Goal: Contribute content: Add original content to the website for others to see

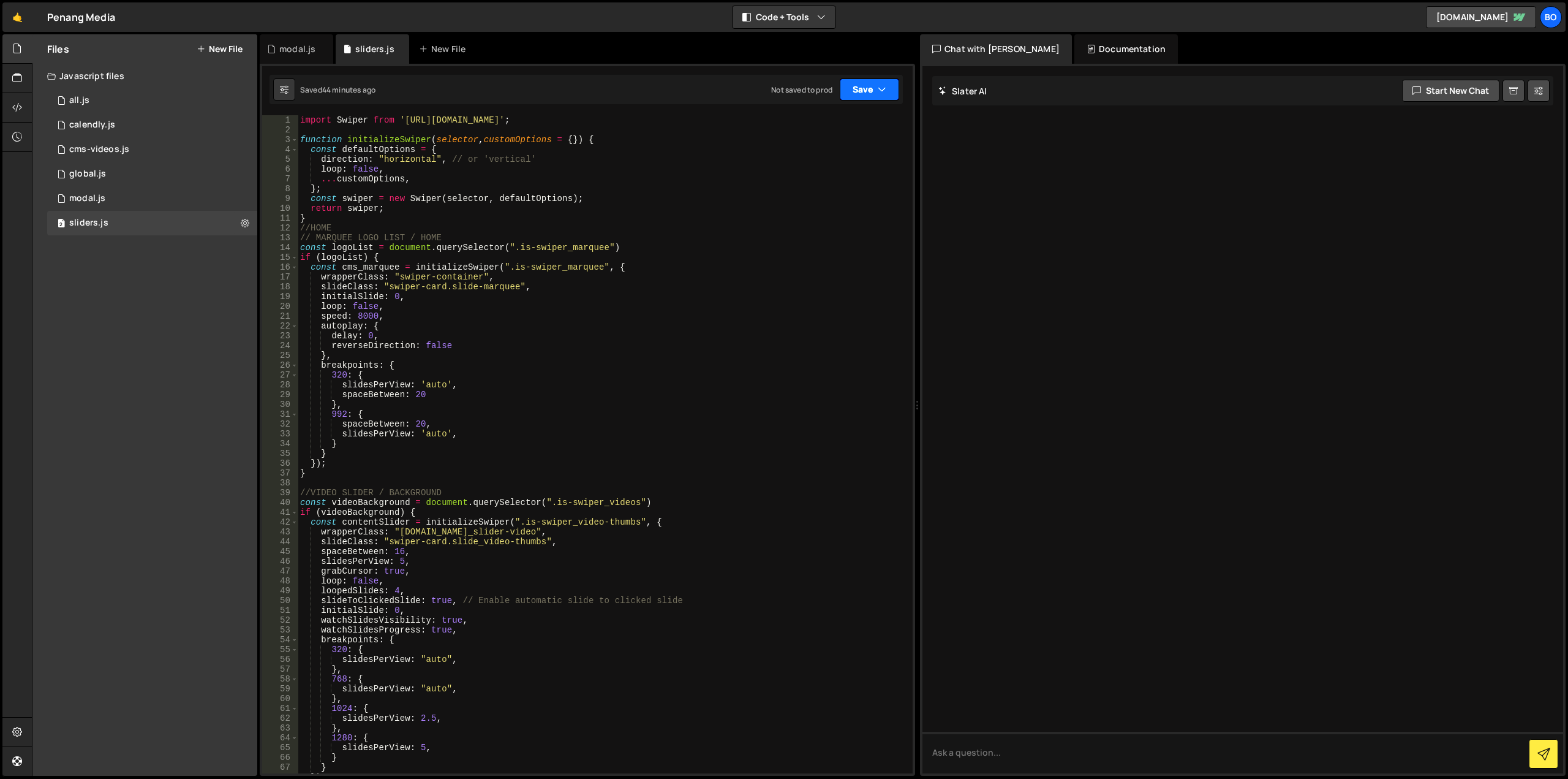
click at [854, 87] on button "Save" at bounding box center [869, 89] width 60 height 22
click at [856, 163] on div "Save to Production S" at bounding box center [828, 159] width 127 height 12
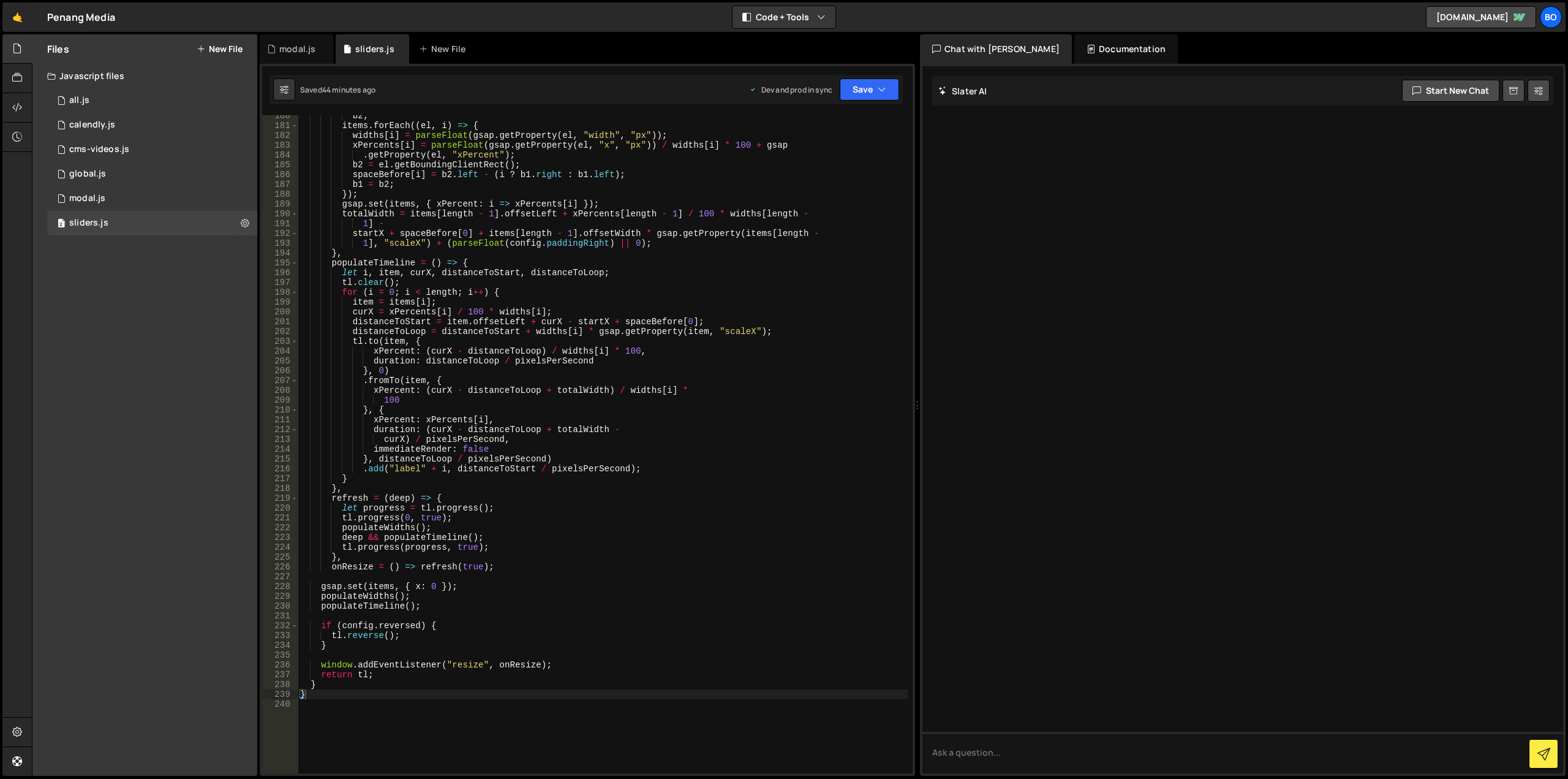
scroll to position [2005, 0]
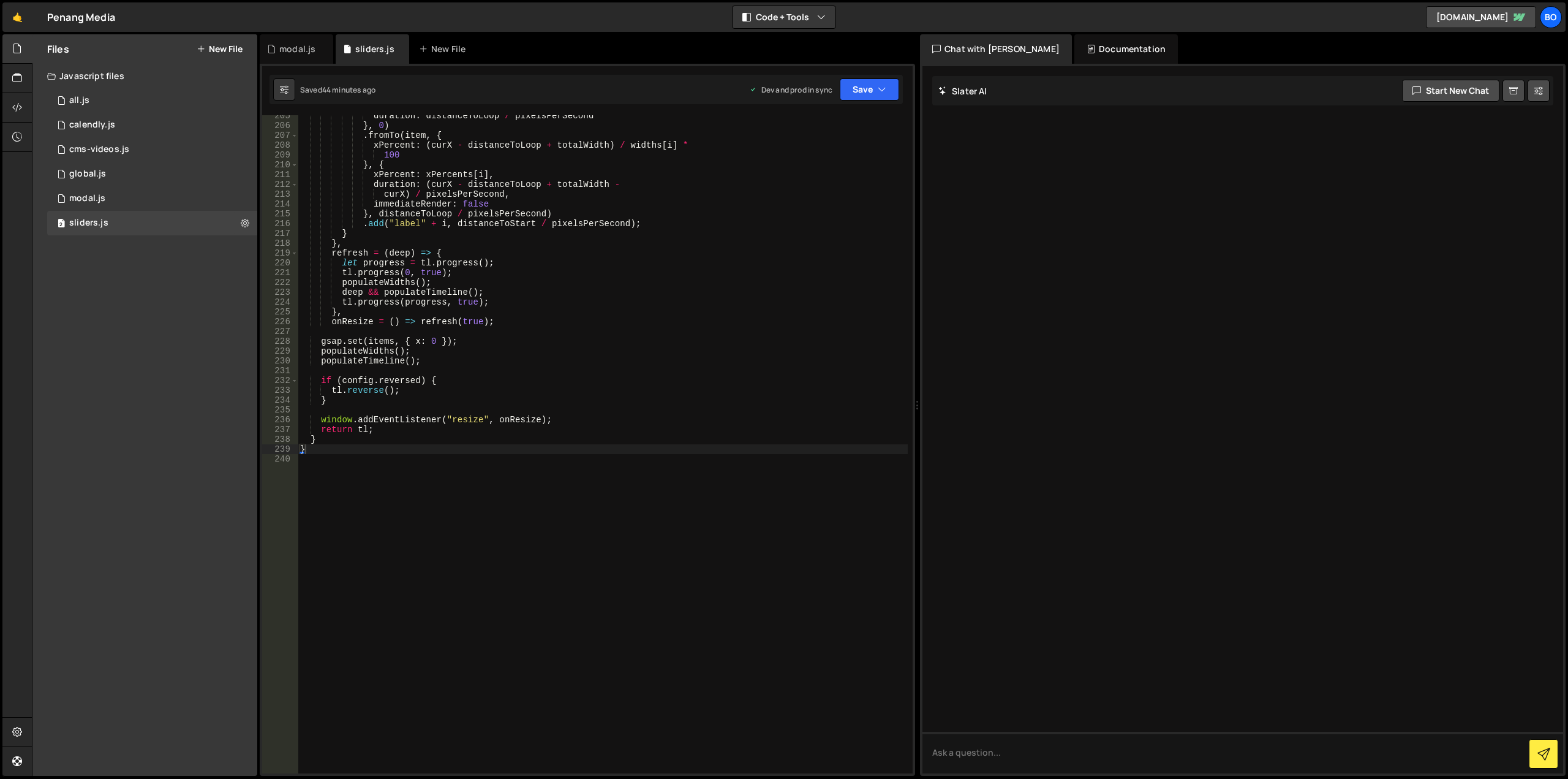
click at [226, 45] on button "New File" at bounding box center [220, 49] width 46 height 9
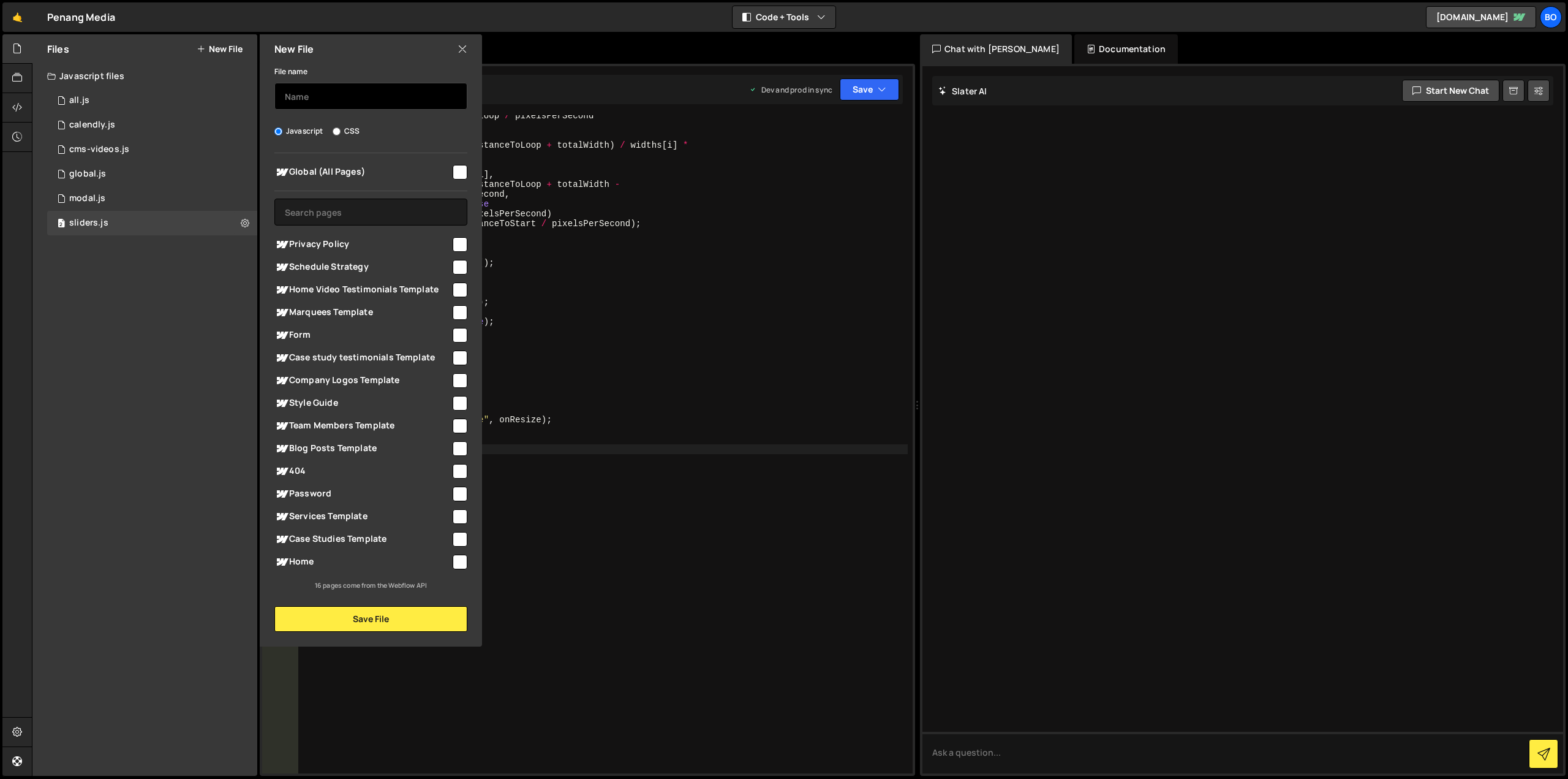
click at [364, 93] on input "text" at bounding box center [371, 96] width 193 height 27
type input "old_swiper"
click at [461, 536] on input "checkbox" at bounding box center [460, 540] width 15 height 15
checkbox input "true"
click at [462, 558] on input "checkbox" at bounding box center [460, 562] width 15 height 15
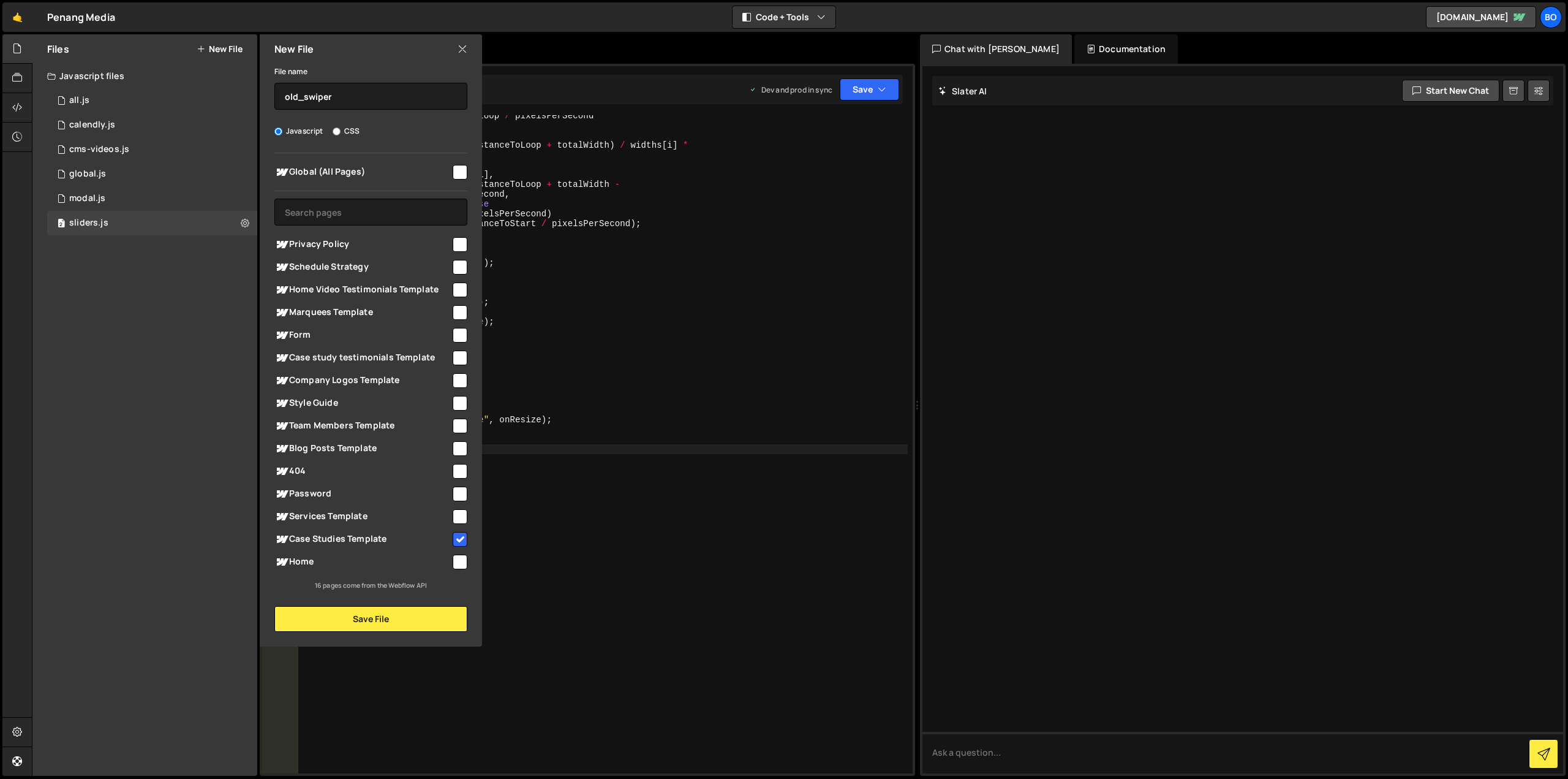
checkbox input "true"
click at [428, 612] on button "Save File" at bounding box center [371, 619] width 193 height 26
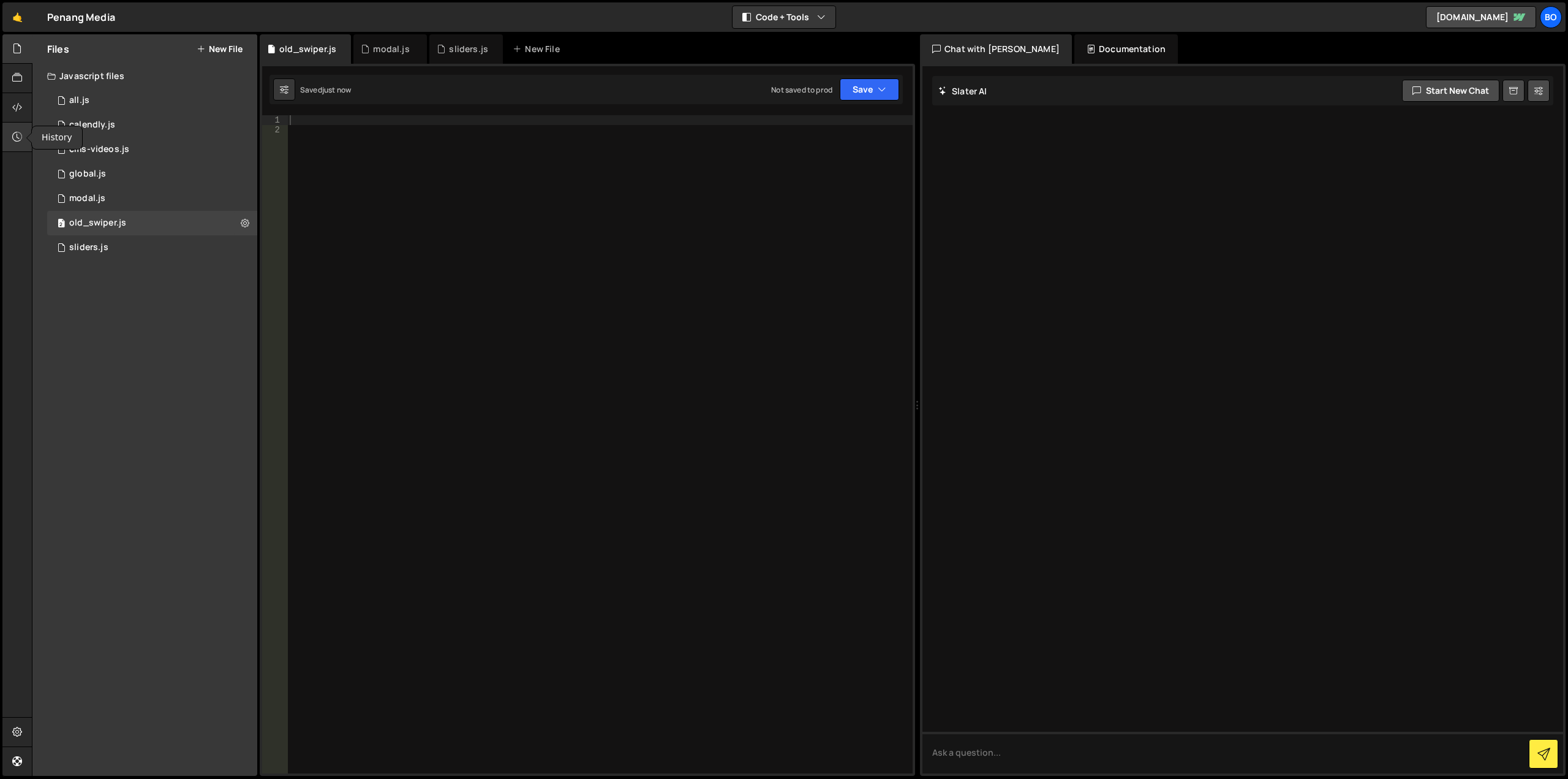
click at [20, 143] on icon at bounding box center [17, 137] width 9 height 14
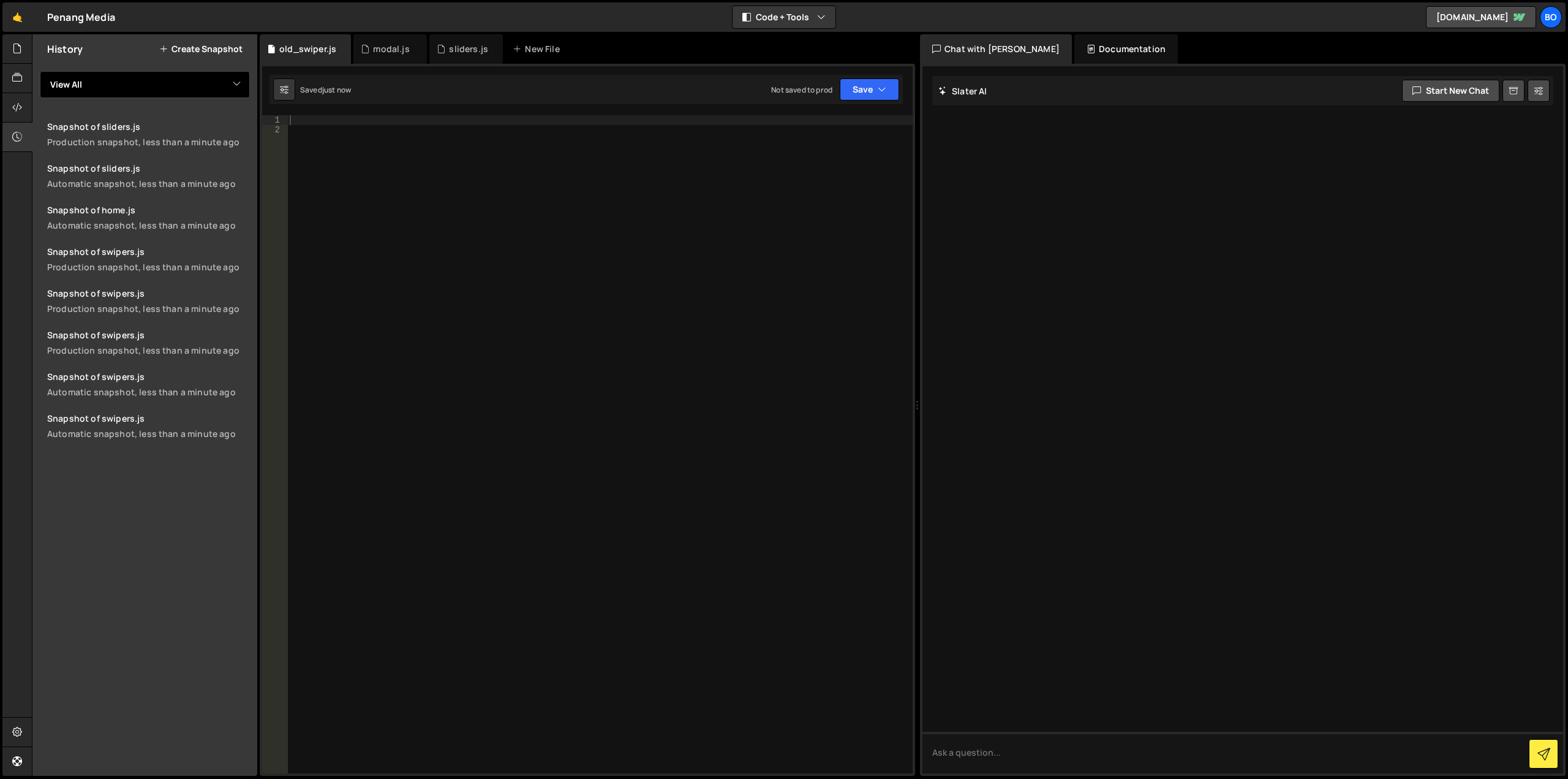
click at [128, 79] on select "View All all calendly cms-videos global modal swipers" at bounding box center [145, 85] width 210 height 27
select select "12013"
click at [40, 71] on select "View All all calendly cms-videos global modal swipers" at bounding box center [145, 85] width 210 height 27
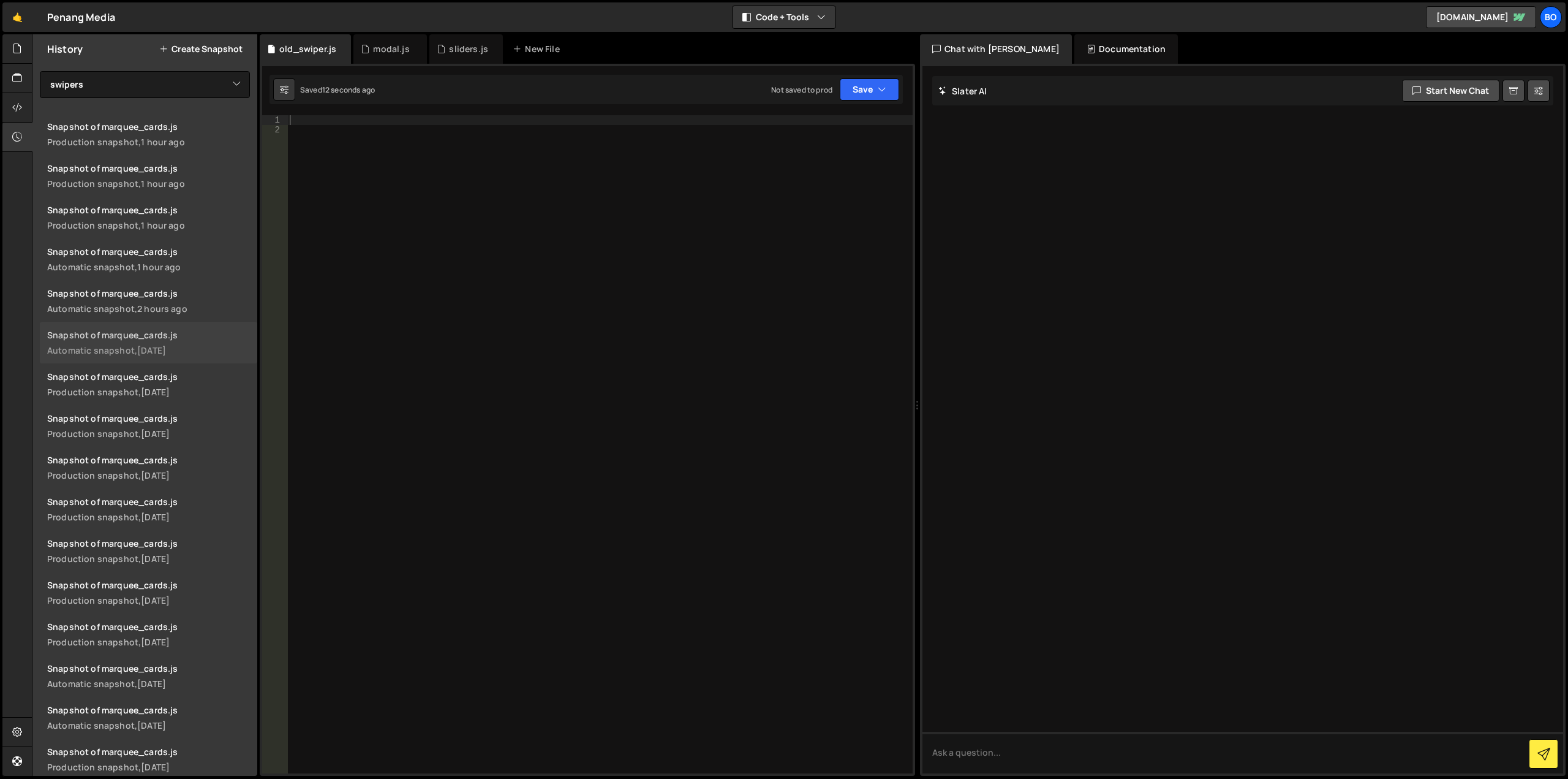
click at [194, 336] on div "Snapshot of marquee_cards.js" at bounding box center [148, 334] width 203 height 12
click at [449, 351] on div at bounding box center [600, 454] width 625 height 678
paste textarea "});"
type textarea "});"
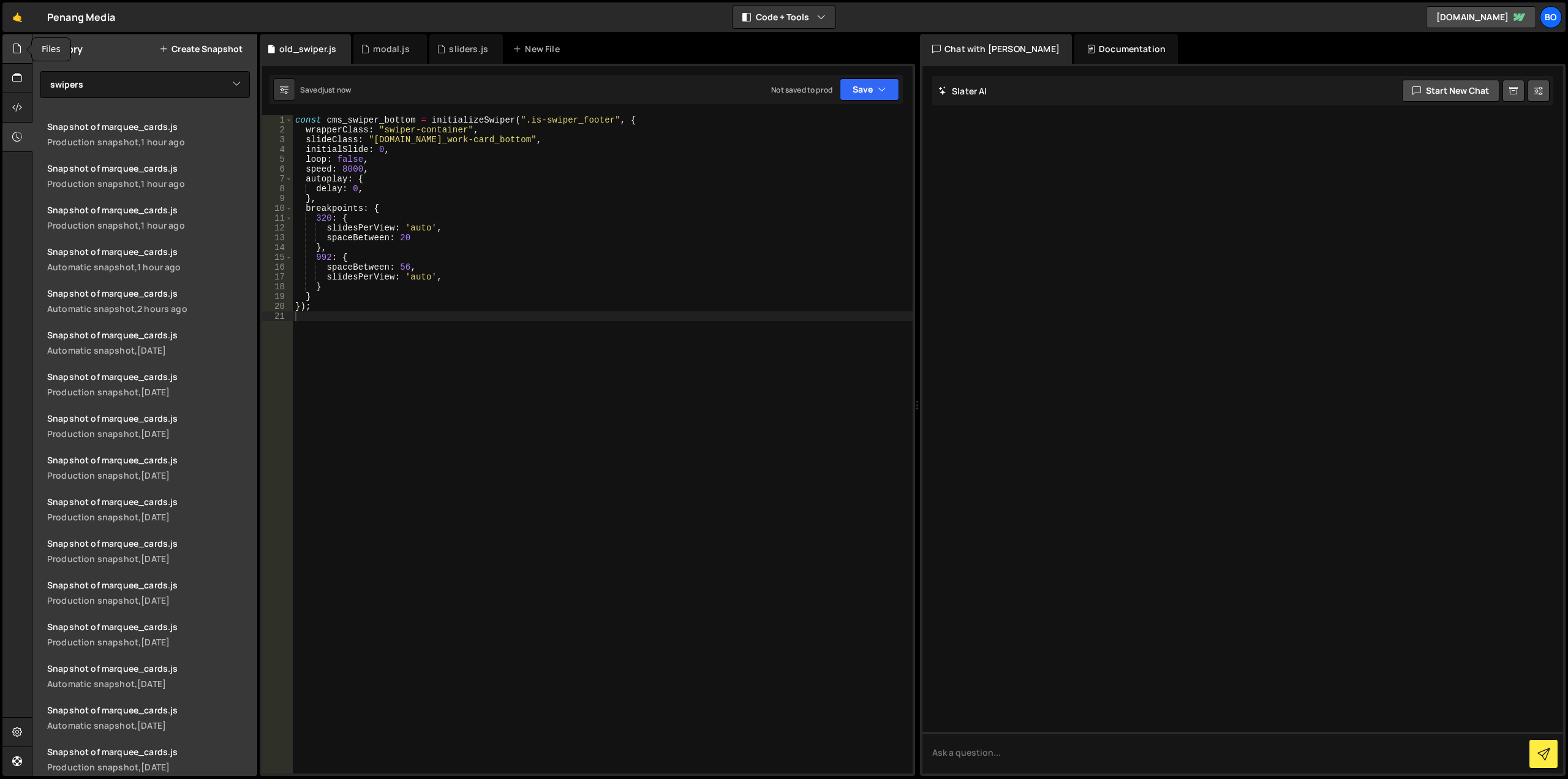
click at [17, 53] on icon at bounding box center [17, 48] width 9 height 14
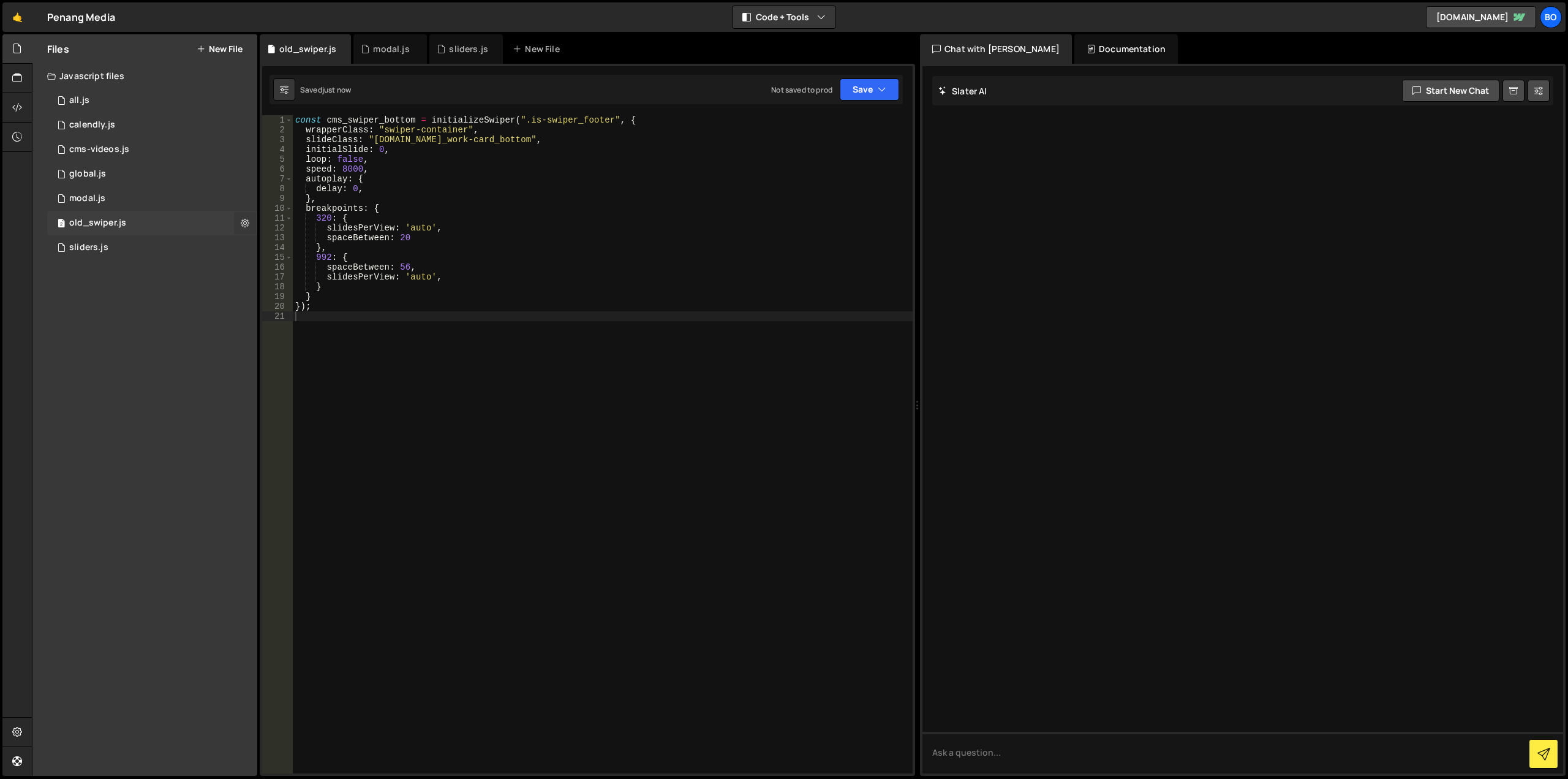
click at [245, 220] on icon at bounding box center [245, 222] width 9 height 12
type input "old_swiper"
radio input "true"
checkbox input "true"
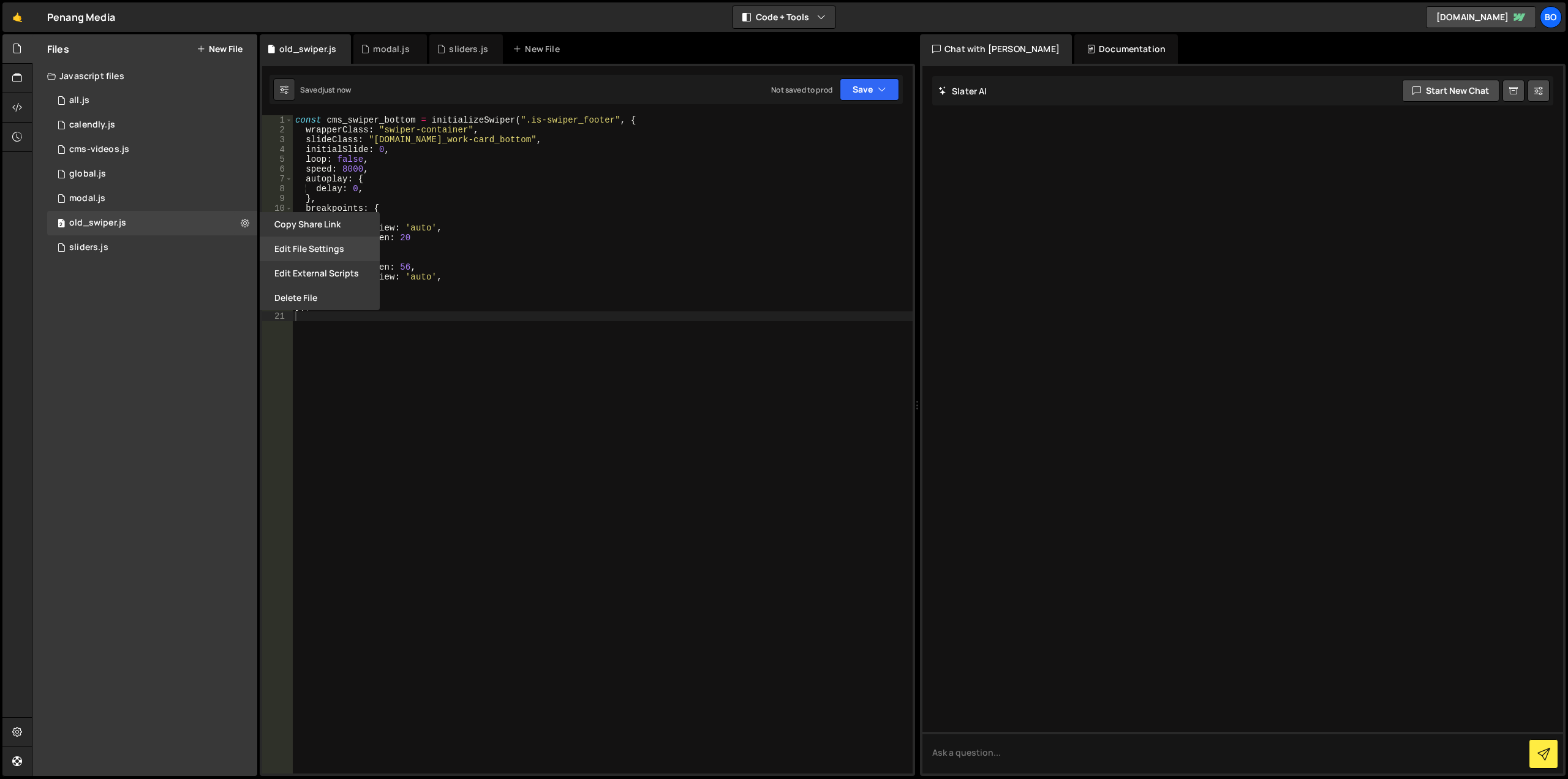
click at [334, 246] on button "Edit File Settings" at bounding box center [319, 249] width 120 height 24
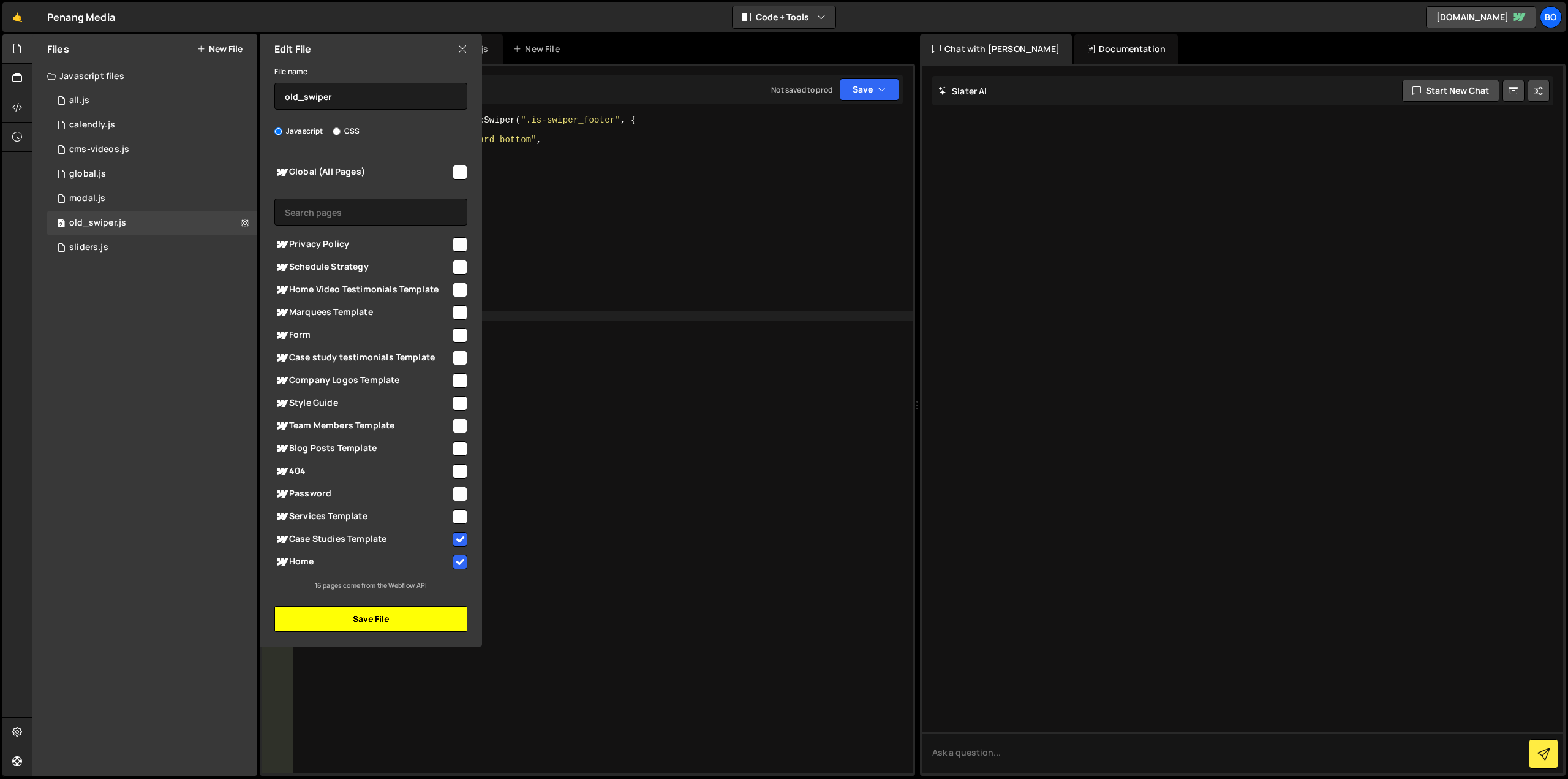
click at [406, 618] on button "Save File" at bounding box center [371, 619] width 193 height 26
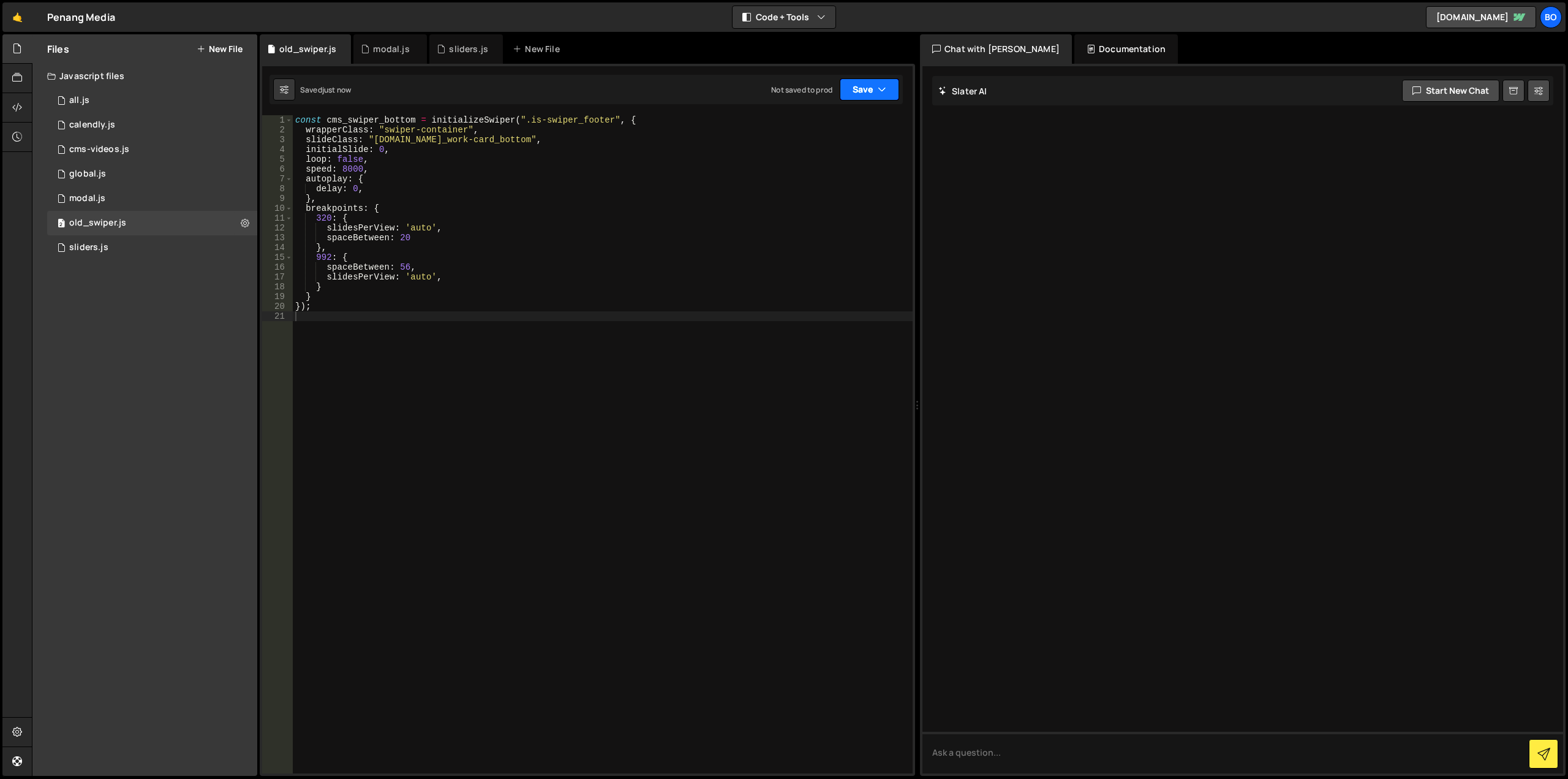
click at [880, 92] on icon "button" at bounding box center [882, 89] width 9 height 12
click at [854, 168] on div "Not saved to prod" at bounding box center [828, 173] width 127 height 15
drag, startPoint x: 306, startPoint y: 113, endPoint x: 436, endPoint y: 203, distance: 158.1
click at [306, 115] on div "1 Type cmd + s to save your Javascript file. הההההההההההההההההההההההההההההההההה…" at bounding box center [587, 420] width 655 height 712
click at [309, 125] on div "const cms_swiper_bottom = initializeSwiper ( ".is-swiper_footer" , { wrapperCla…" at bounding box center [602, 454] width 620 height 678
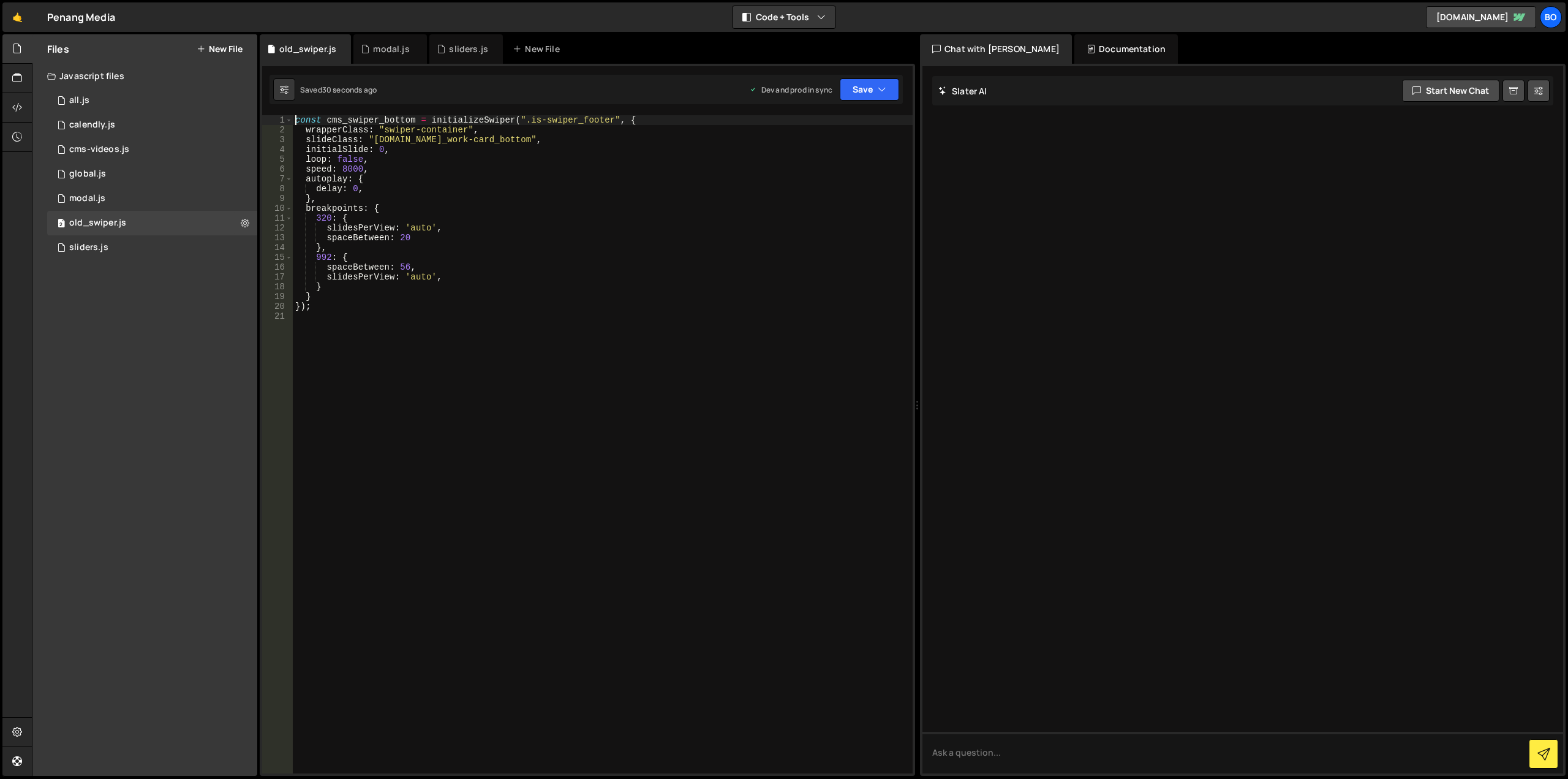
type textarea "const cms_swiper_bottom = initializeSwiper(".is-swiper_footer", {"
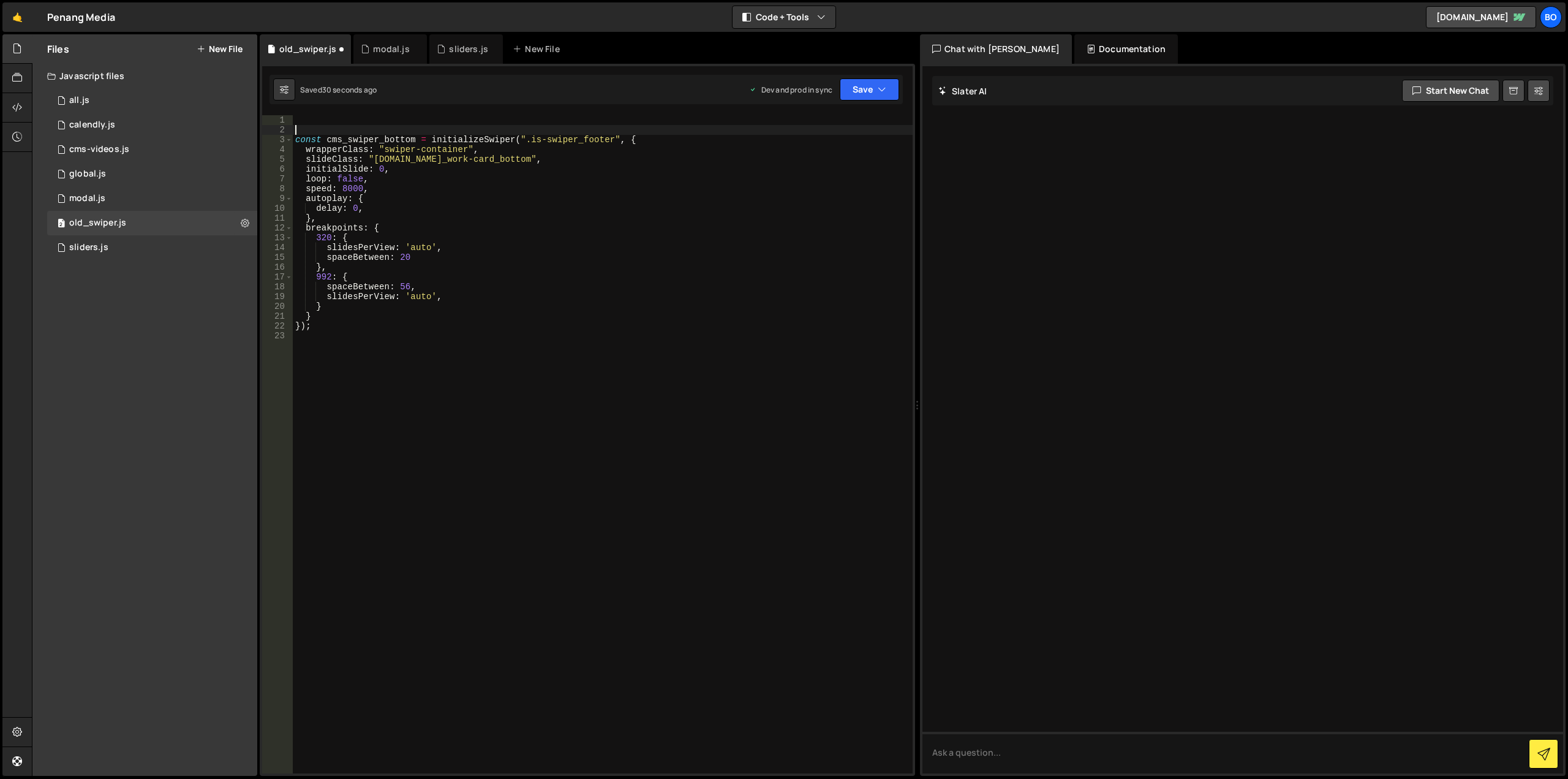
paste textarea "}"
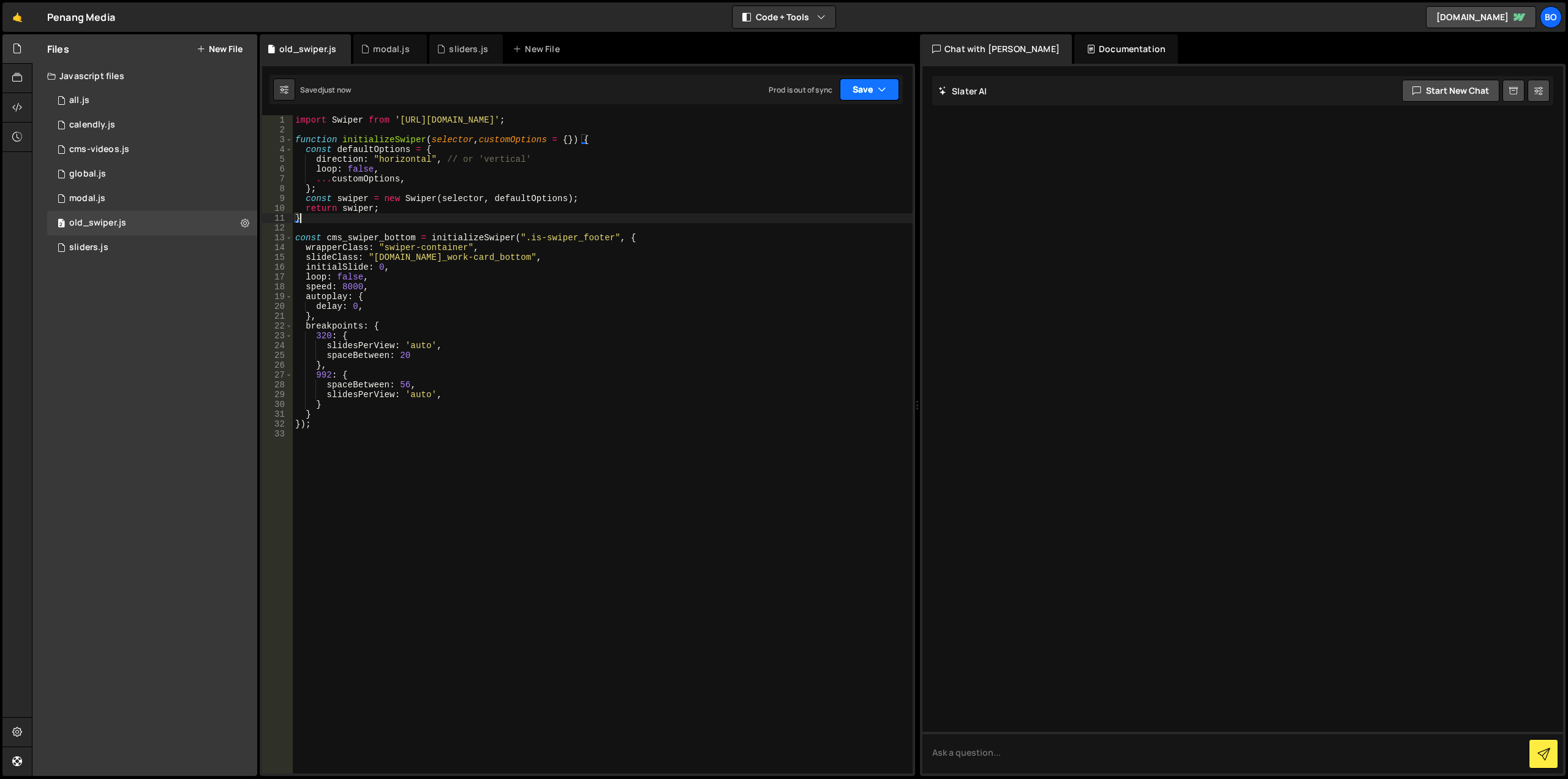
type textarea "}"
click at [871, 87] on button "Save" at bounding box center [869, 89] width 60 height 22
click at [842, 164] on div "Save to Production S" at bounding box center [828, 159] width 127 height 12
click at [482, 539] on div "import Swiper from '[URL][DOMAIN_NAME]' ; function initializeSwiper ( selector …" at bounding box center [602, 454] width 620 height 678
paste textarea "marquee_top();"
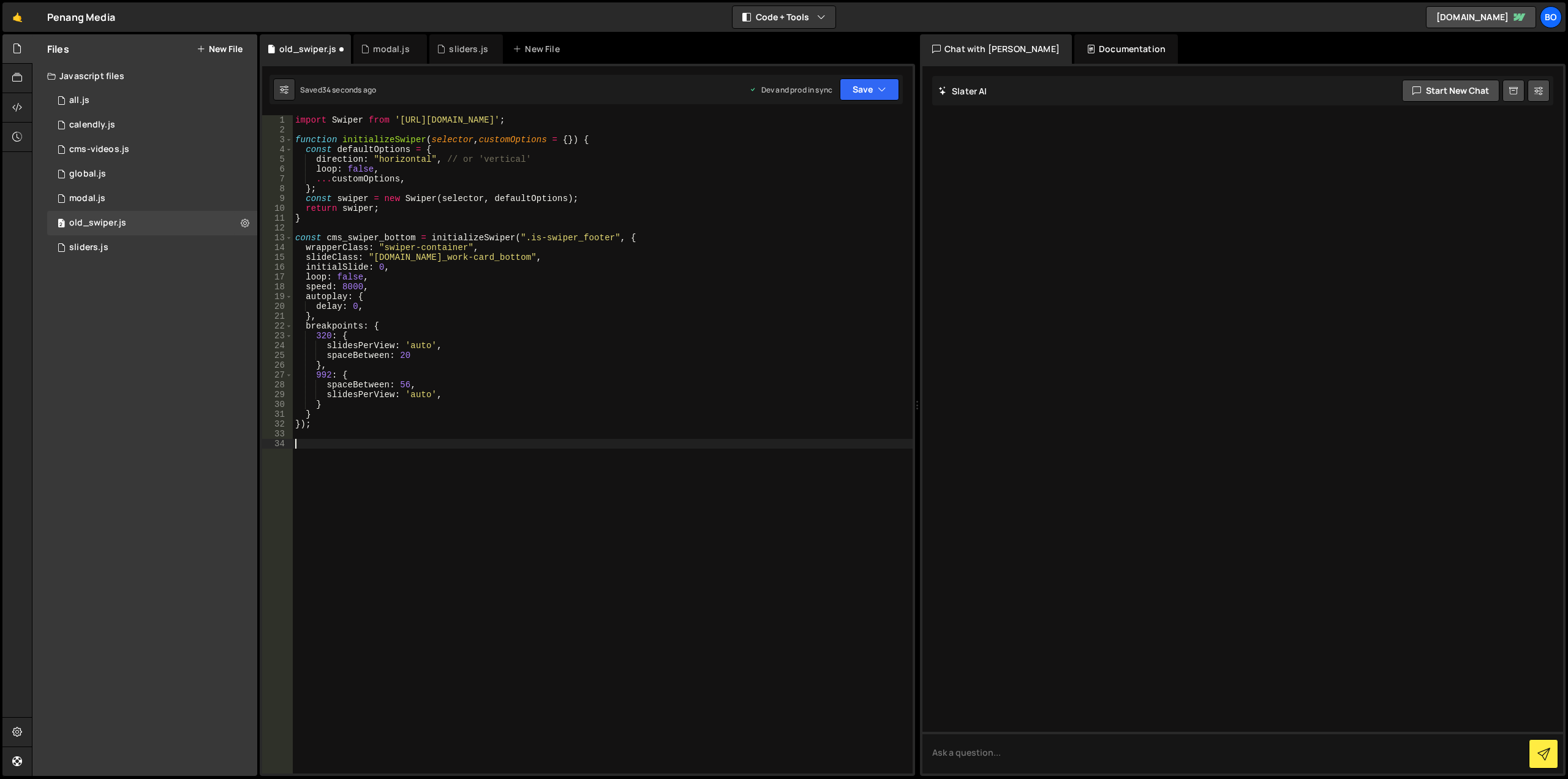
type textarea "marquee_top();"
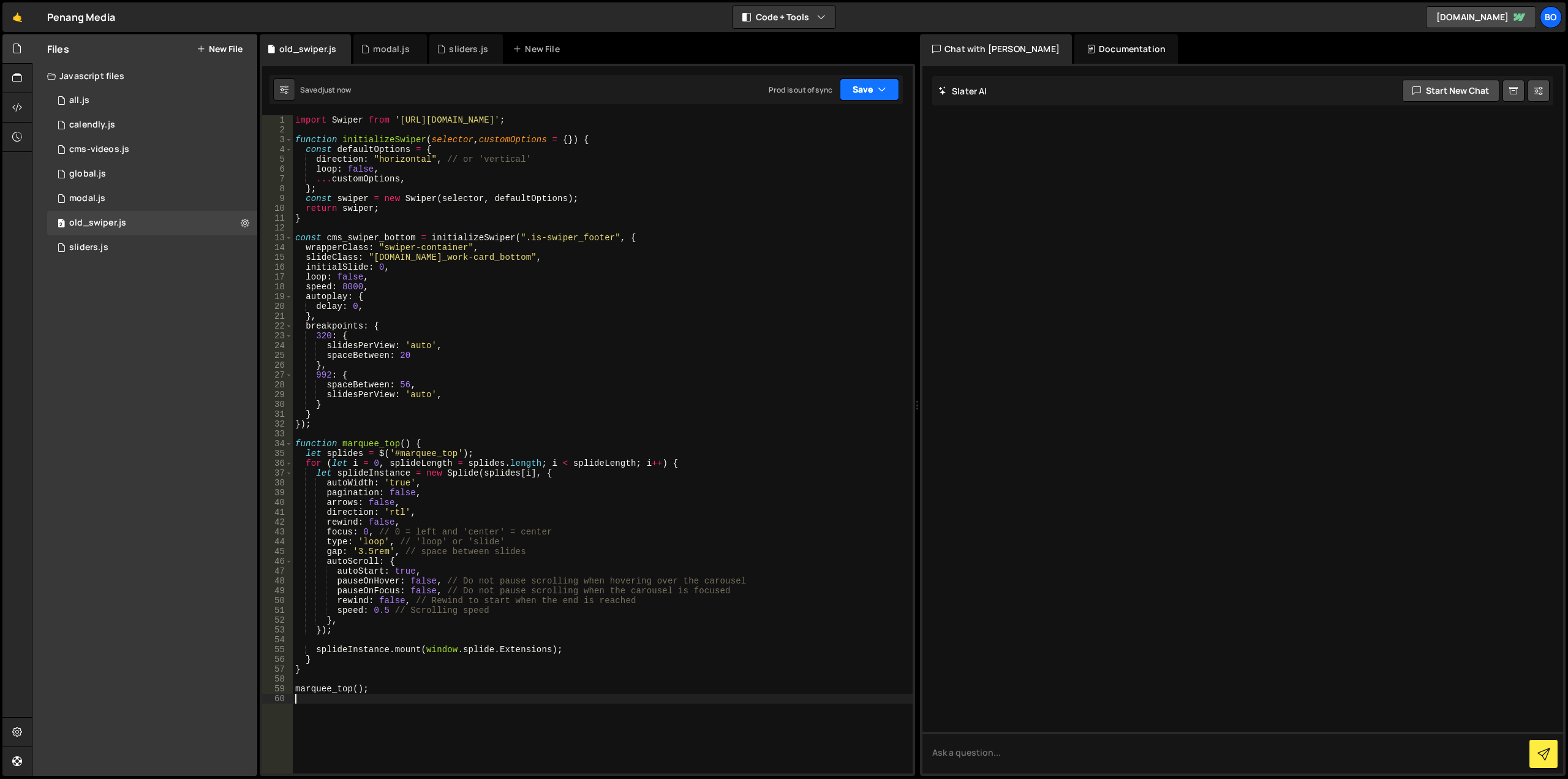
click at [877, 91] on button "Save" at bounding box center [869, 89] width 60 height 22
click at [844, 165] on div "Saved 31 seconds ago" at bounding box center [828, 173] width 127 height 15
click at [725, 320] on div "import Swiper from '[URL][DOMAIN_NAME]' ; function initializeSwiper ( selector …" at bounding box center [602, 454] width 620 height 678
click at [477, 409] on div "import Swiper from '[URL][DOMAIN_NAME]' ; function initializeSwiper ( selector …" at bounding box center [602, 454] width 620 height 678
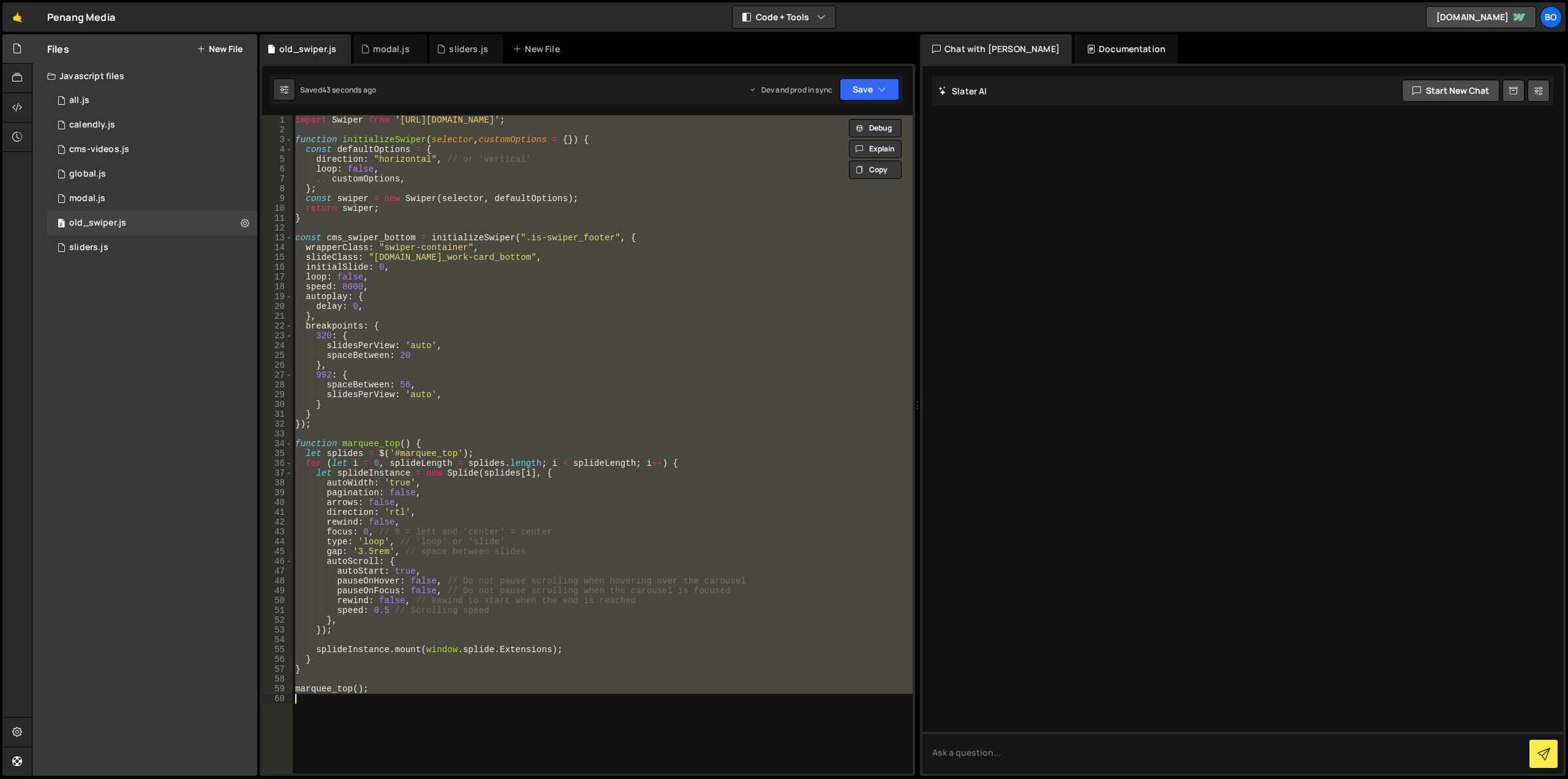
type textarea "// marquee_top();"
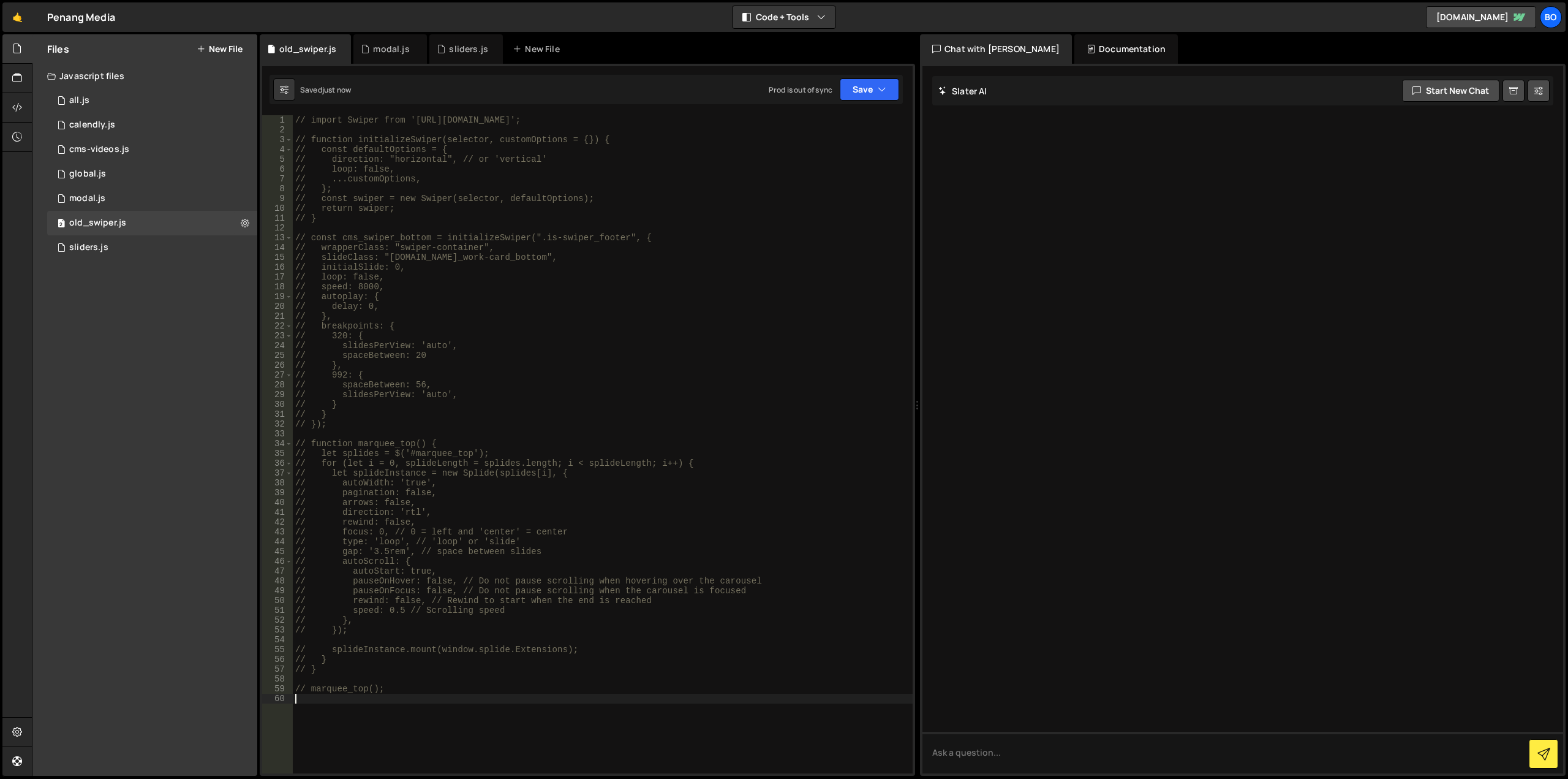
click at [341, 119] on div "// import Swiper from '[URL][DOMAIN_NAME]'; // function initializeSwiper(select…" at bounding box center [602, 454] width 620 height 678
type textarea "// import Swiper from '[URL][DOMAIN_NAME]';"
type textarea "//REMOVE FILE ON PRODUCTION PUBLISH"
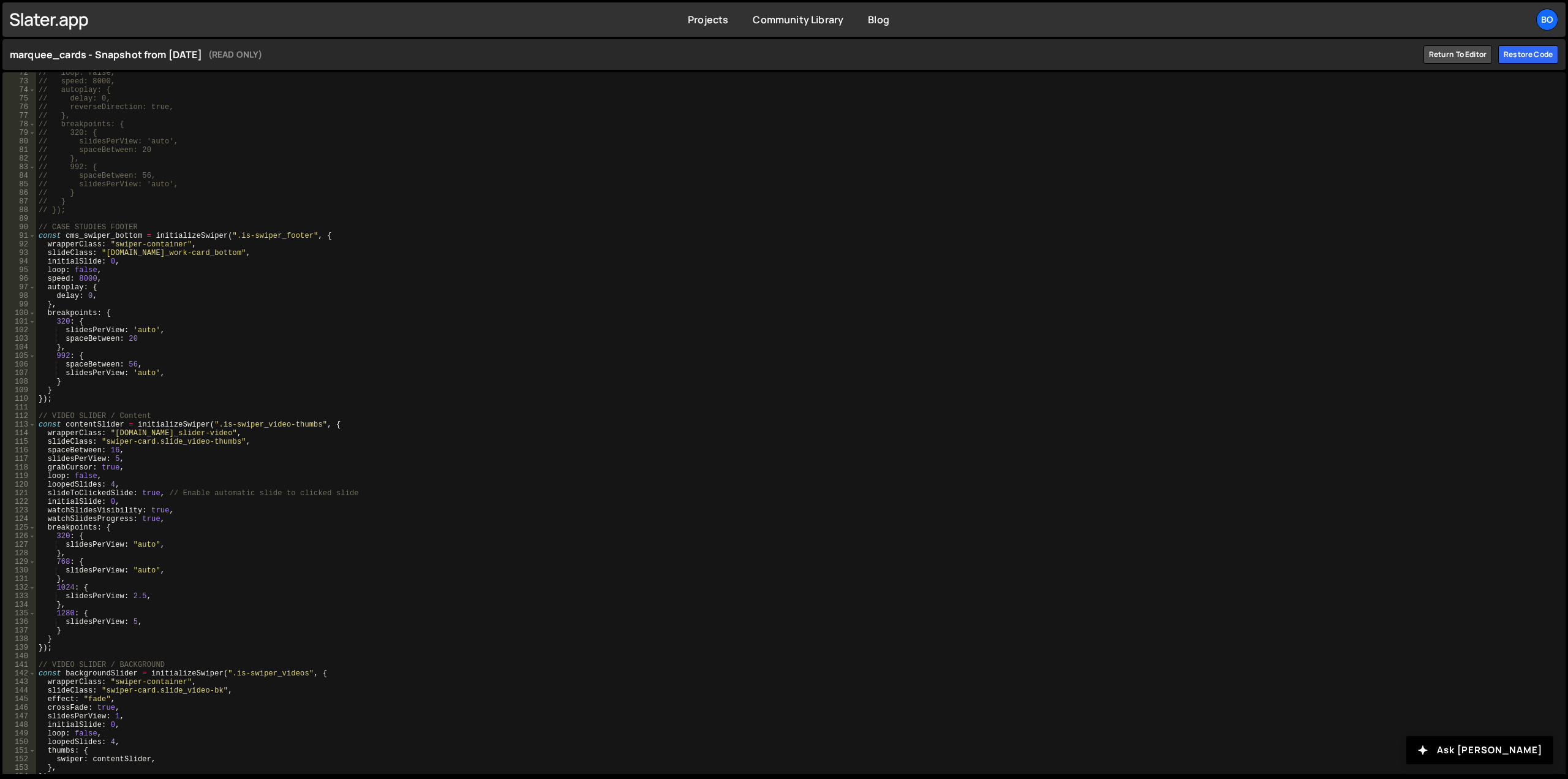
scroll to position [613, 0]
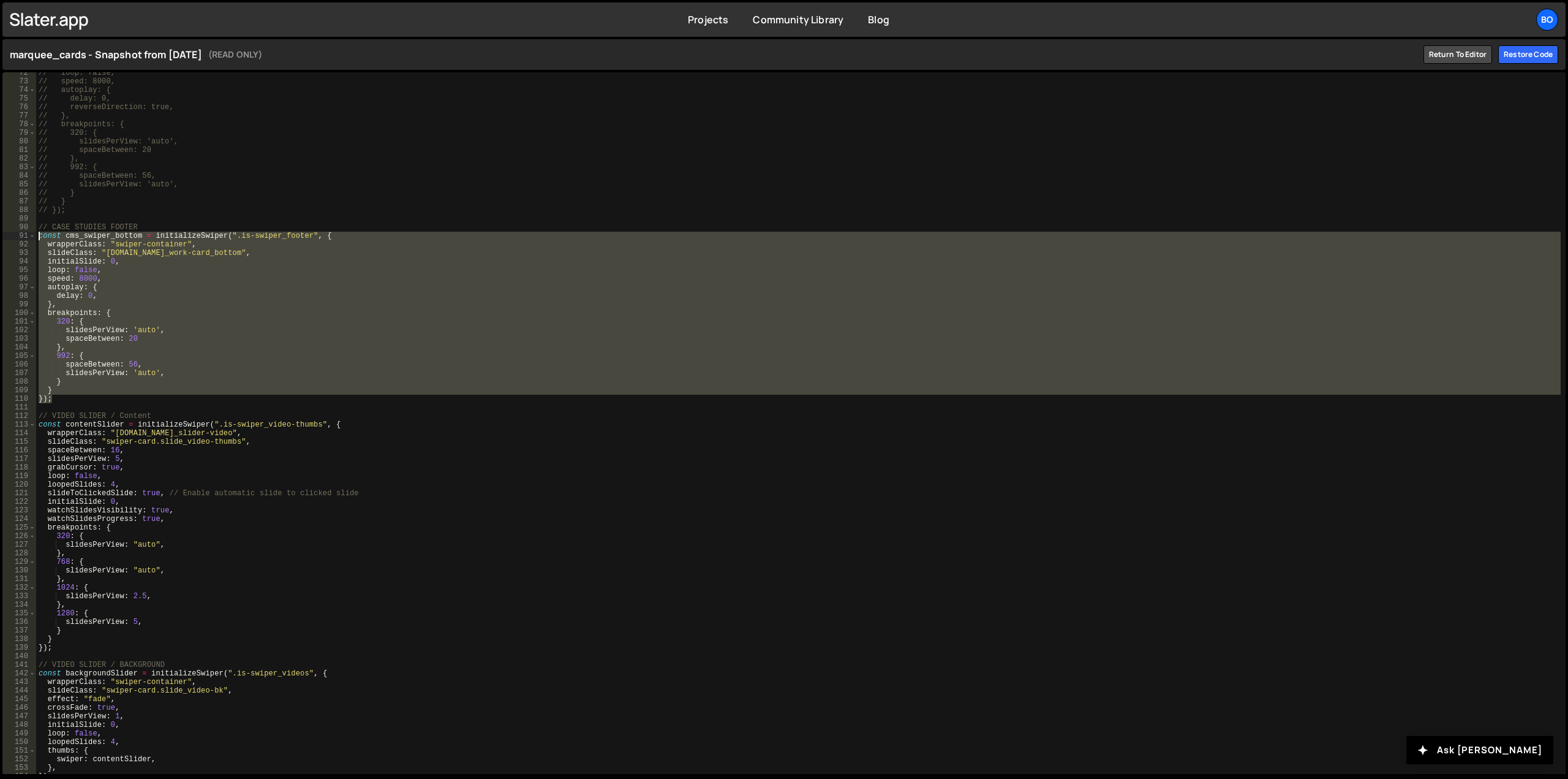
drag, startPoint x: 59, startPoint y: 397, endPoint x: 16, endPoint y: 237, distance: 165.7
click at [16, 237] on div "}); 72 73 74 75 76 77 78 79 80 81 82 83 84 85 86 87 88 89 90 91 92 93 94 95 96 …" at bounding box center [784, 423] width 1563 height 702
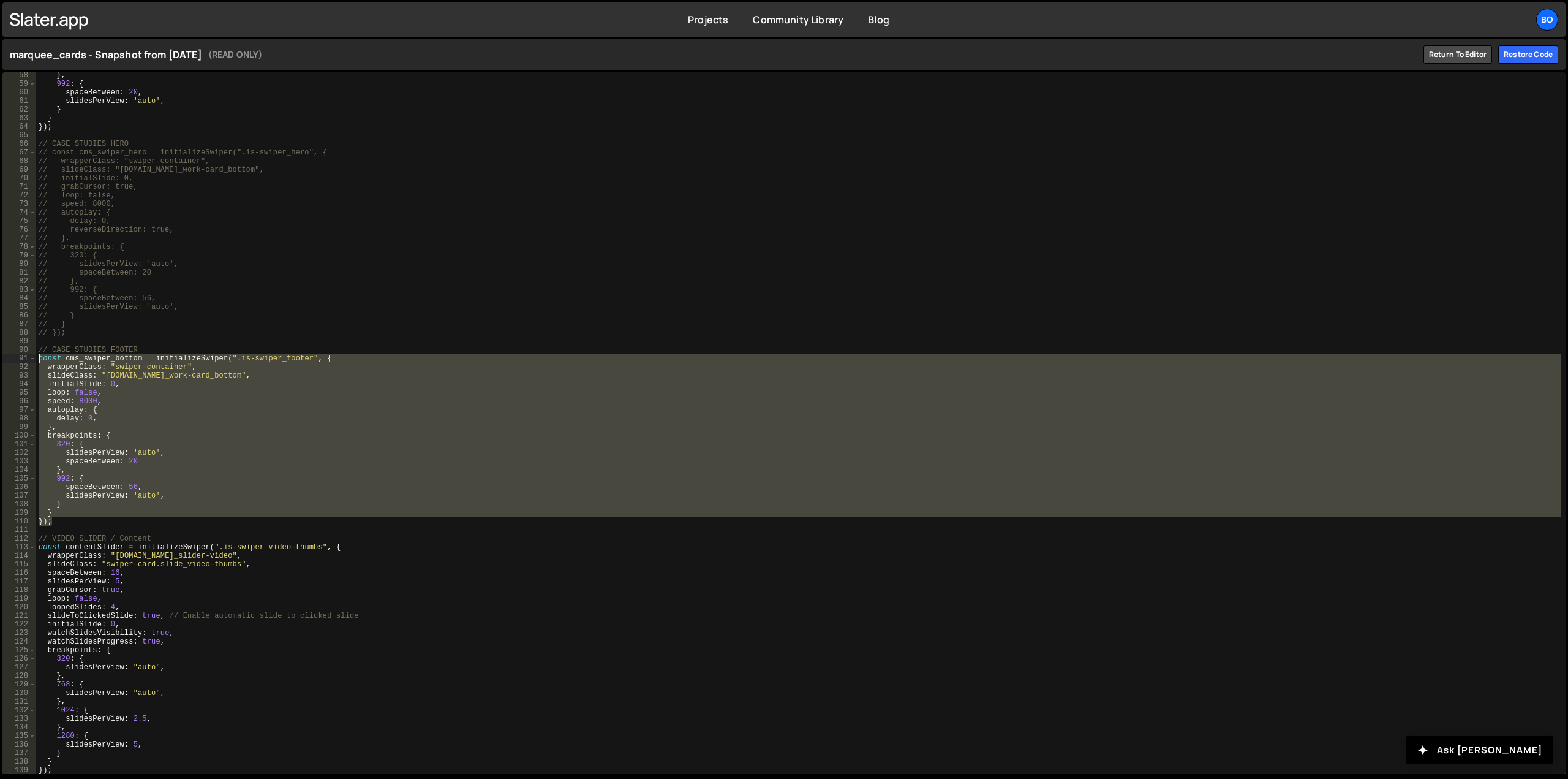
scroll to position [0, 0]
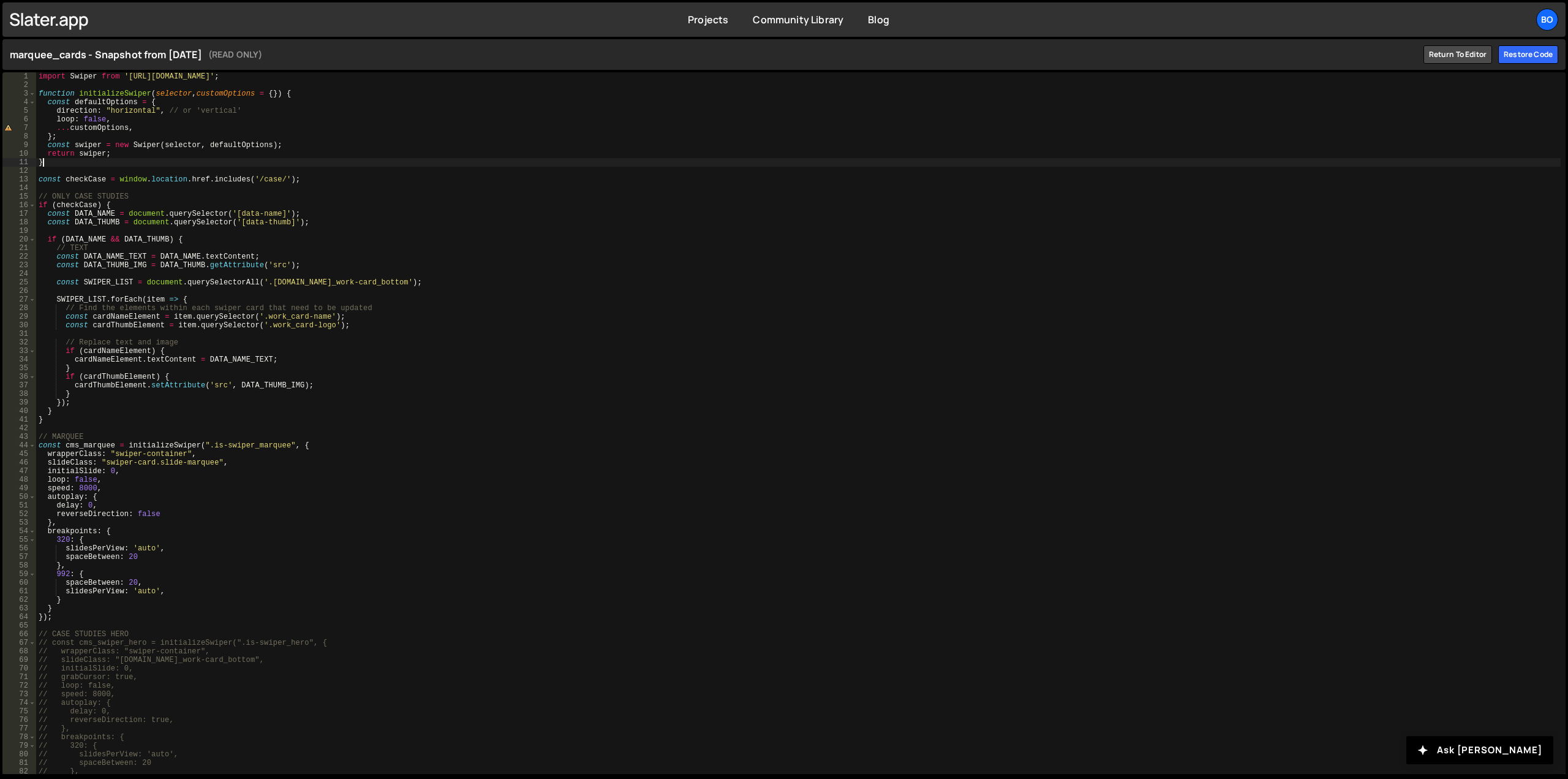
drag, startPoint x: 64, startPoint y: 162, endPoint x: 12, endPoint y: 47, distance: 126.2
click at [12, 47] on div "marquee_cards - Snapshot from 3 months ago (READ ONLY) Return to editor Restore…" at bounding box center [784, 407] width 1568 height 742
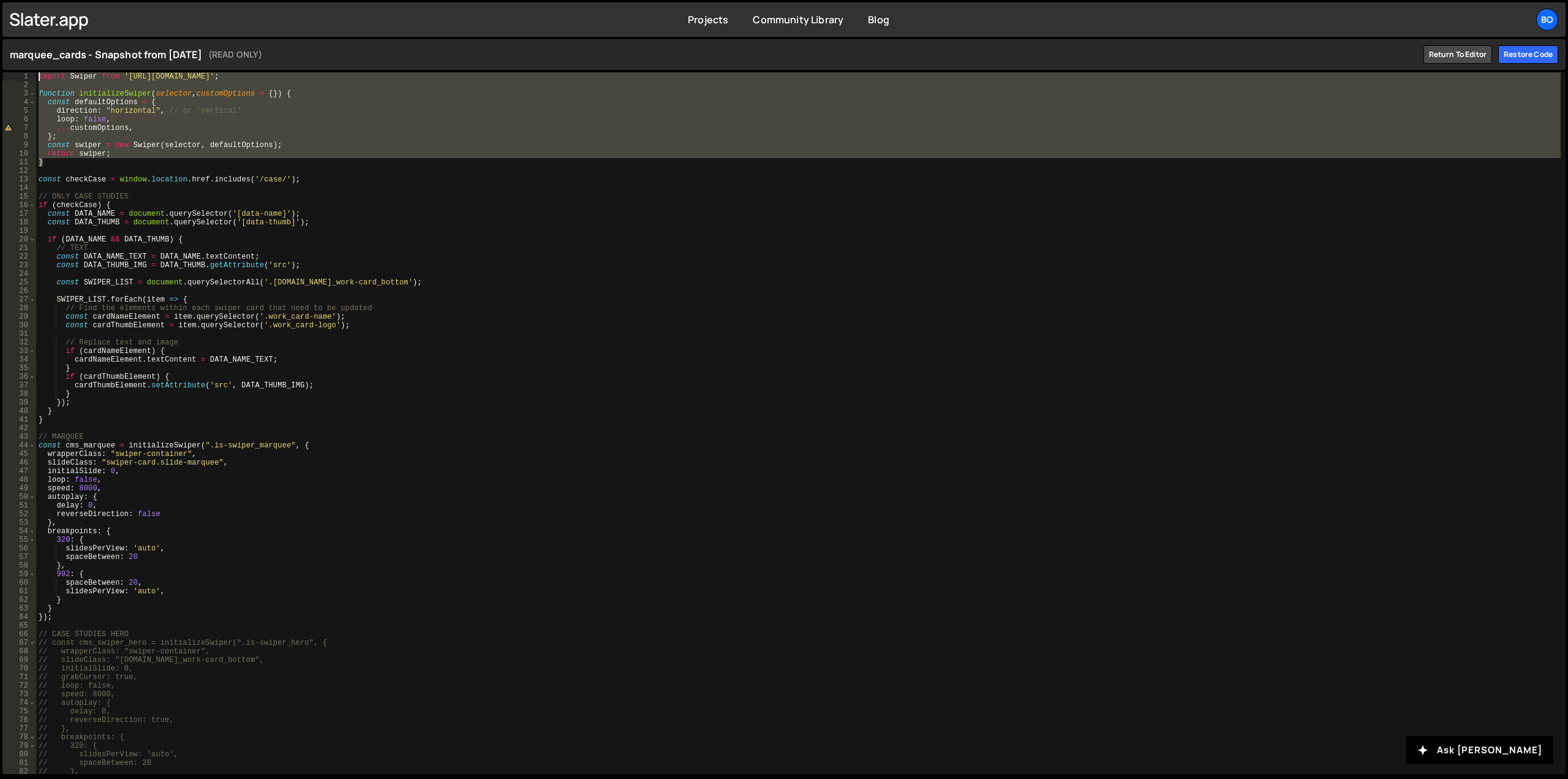
click at [466, 364] on div "import Swiper from 'https://cdn.jsdelivr.net/npm/swiper@11/swiper-bundle.min.mj…" at bounding box center [798, 432] width 1525 height 719
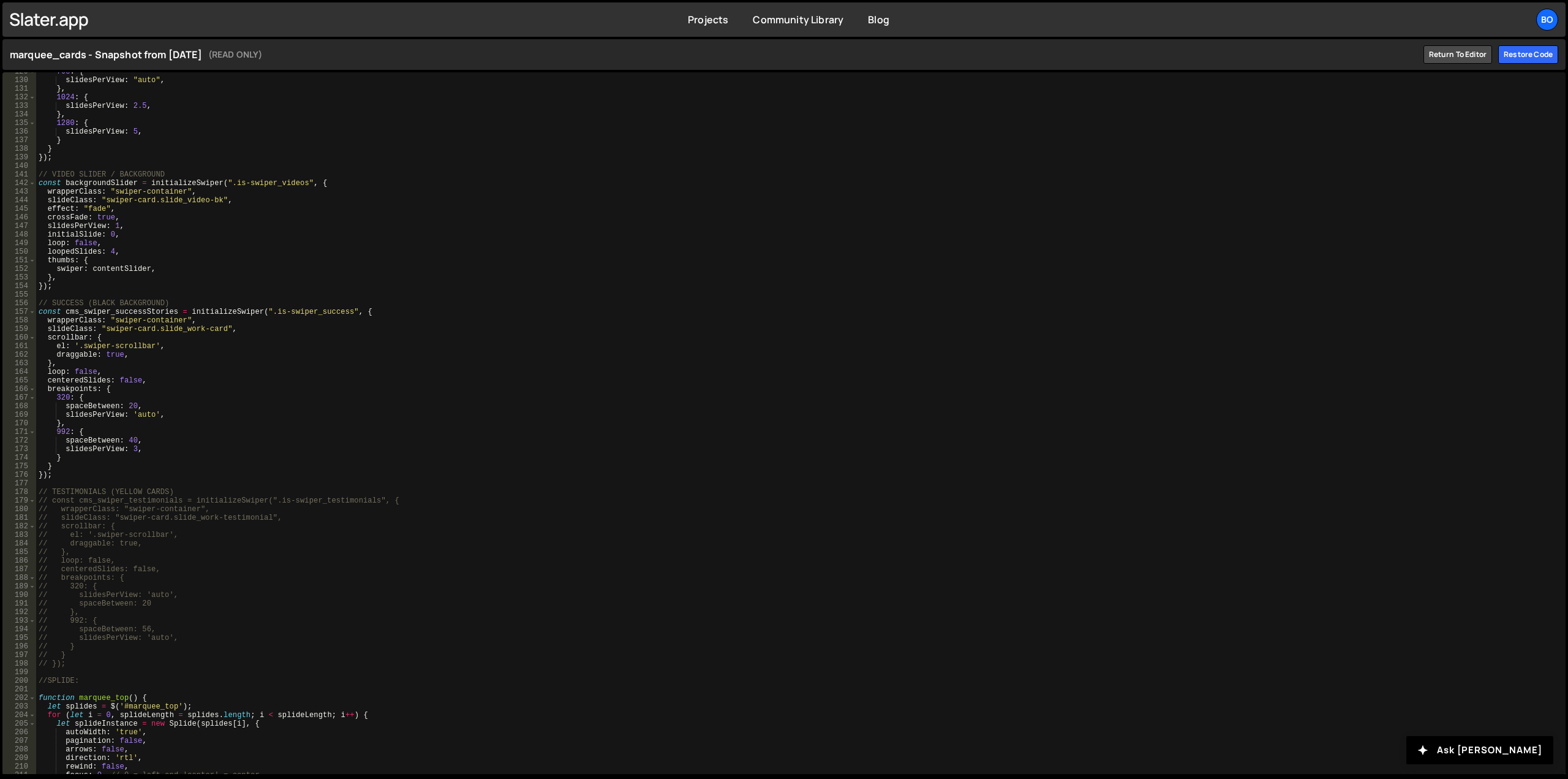
scroll to position [1254, 0]
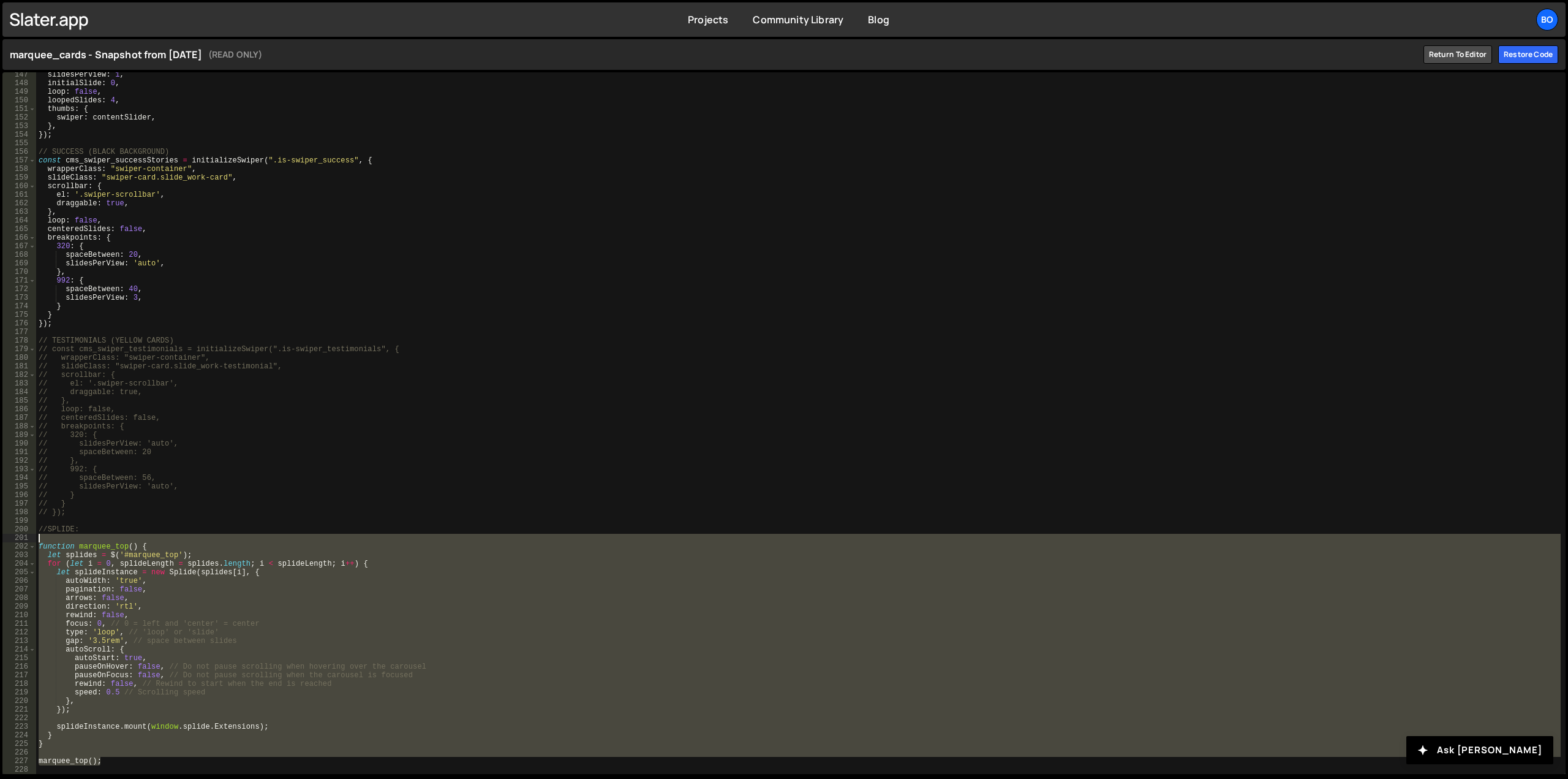
drag, startPoint x: 106, startPoint y: 761, endPoint x: 20, endPoint y: 538, distance: 239.0
click at [20, 538] on div "} 147 148 149 150 151 152 153 154 155 156 157 158 159 160 161 162 163 164 165 1…" at bounding box center [784, 423] width 1563 height 702
type textarea "function marquee_top() {"
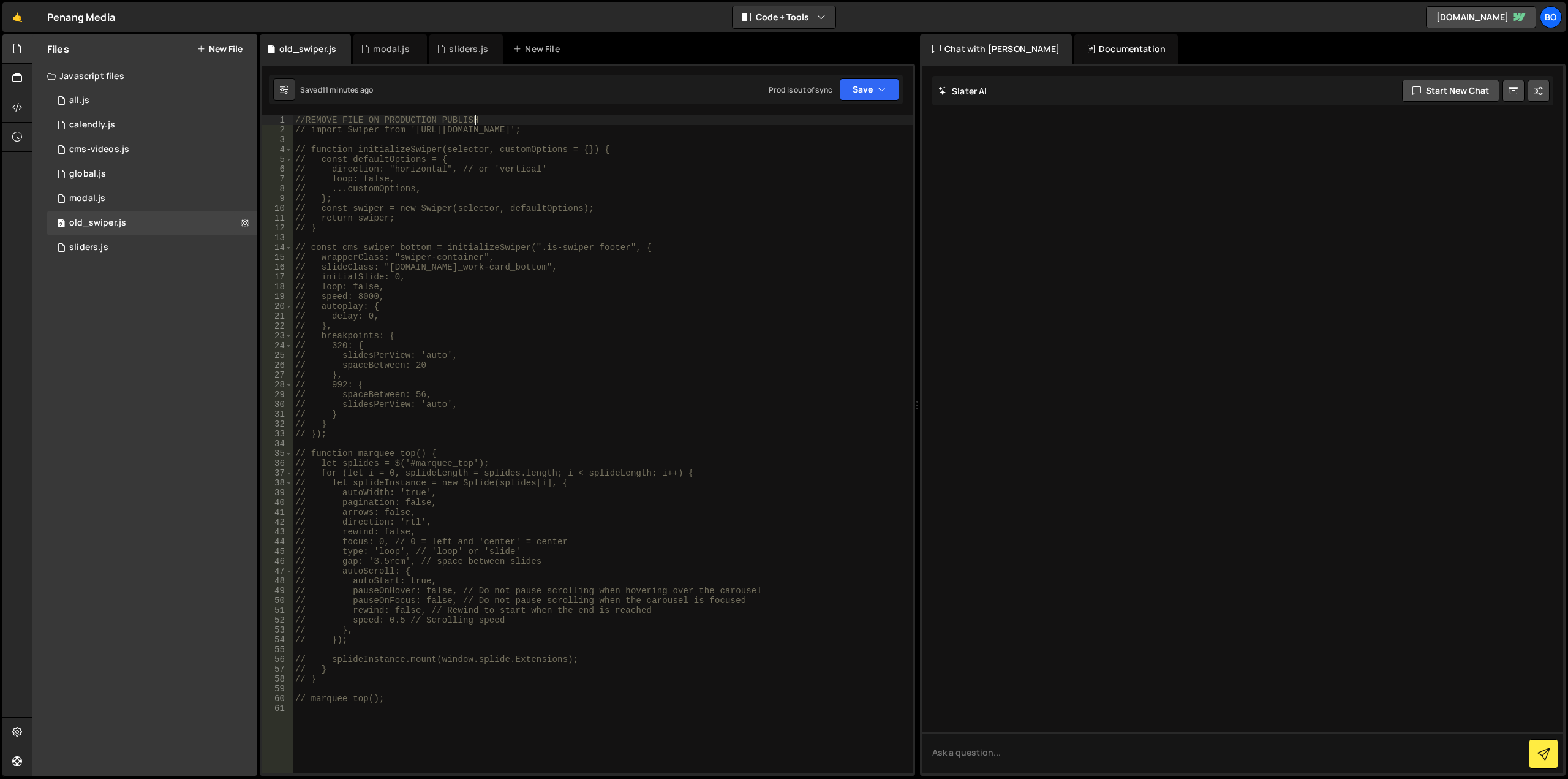
scroll to position [0, 12]
type textarea "//REMOVE FILE ON PRODUCTION PUBLISH"
